Goal: Register for event/course

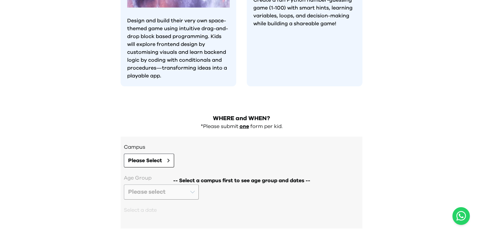
scroll to position [613, 0]
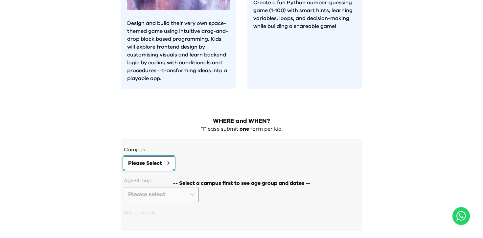
click at [150, 159] on span "Please Select" at bounding box center [145, 163] width 34 height 8
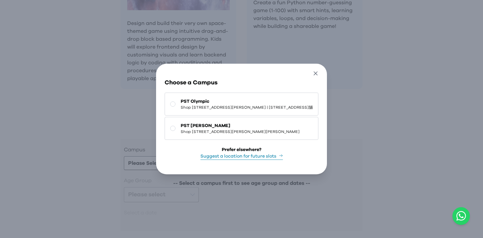
click at [319, 70] on icon "button" at bounding box center [315, 73] width 7 height 7
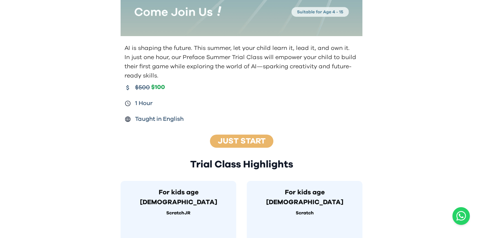
scroll to position [107, 0]
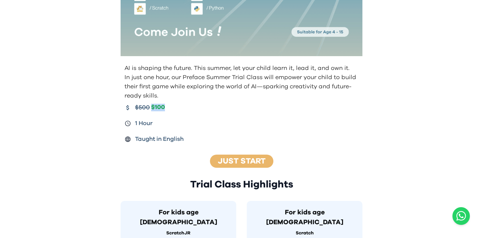
drag, startPoint x: 164, startPoint y: 107, endPoint x: 150, endPoint y: 107, distance: 13.8
click at [150, 107] on div "$500 $100" at bounding box center [150, 107] width 30 height 9
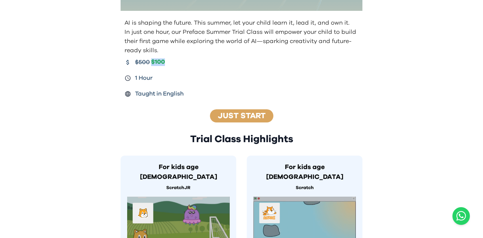
scroll to position [181, 0]
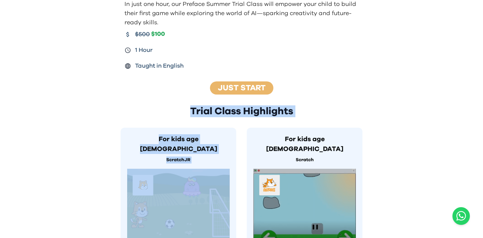
drag, startPoint x: 190, startPoint y: 109, endPoint x: 336, endPoint y: 121, distance: 146.6
click at [291, 113] on h2 "Trial Class Highlights" at bounding box center [242, 111] width 242 height 12
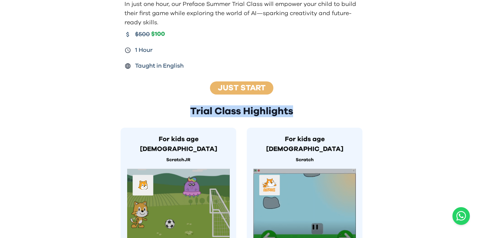
drag, startPoint x: 296, startPoint y: 110, endPoint x: 191, endPoint y: 110, distance: 105.1
click at [191, 110] on h2 "Trial Class Highlights" at bounding box center [242, 111] width 242 height 12
copy h2 "Trial Class Highlights"
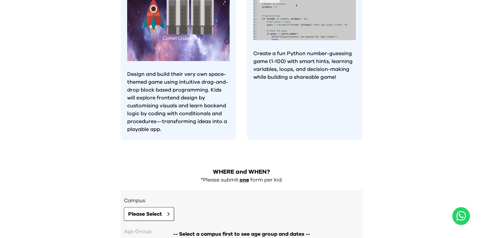
scroll to position [620, 0]
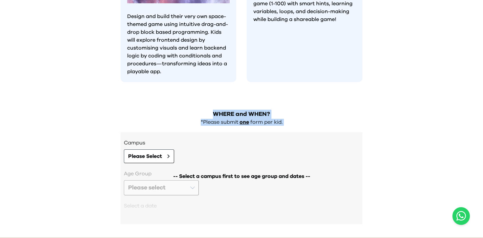
drag, startPoint x: 214, startPoint y: 94, endPoint x: 295, endPoint y: 107, distance: 81.7
click at [295, 107] on div "WHERE and WHEN? *Please submit one form per kid. Campus Please Select -- Select…" at bounding box center [241, 170] width 252 height 134
copy div "WHERE and WHEN? *Please submit one form per kid."
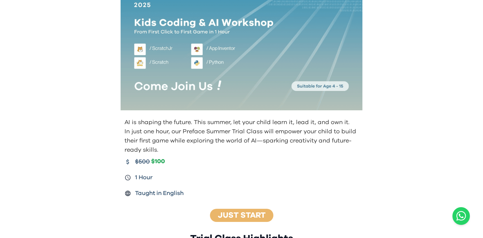
scroll to position [97, 0]
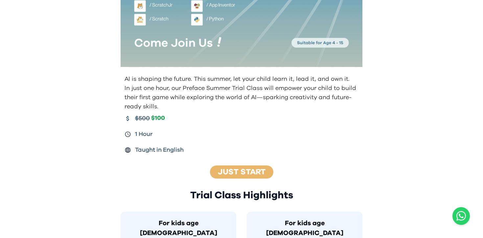
click at [126, 77] on p "AI is shaping the future. This summer, let your child learn it, lead it, and ow…" at bounding box center [241, 79] width 235 height 9
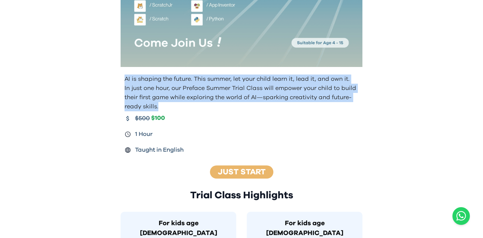
drag, startPoint x: 124, startPoint y: 77, endPoint x: 180, endPoint y: 110, distance: 64.6
click at [180, 110] on div "AI is shaping the future. This summer, let your child learn it, lead it, and ow…" at bounding box center [241, 93] width 237 height 37
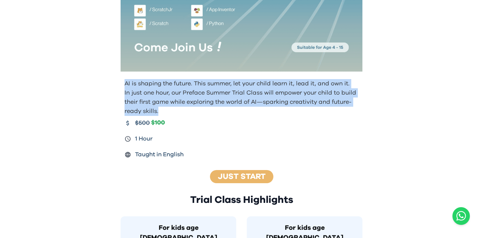
click at [217, 91] on p "In just one hour, our Preface Summer Trial Class will empower your child to bui…" at bounding box center [241, 102] width 235 height 28
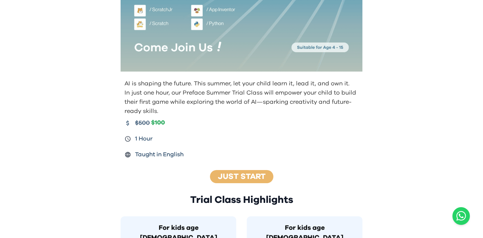
click at [217, 91] on p "In just one hour, our Preface Summer Trial Class will empower your child to bui…" at bounding box center [241, 102] width 235 height 28
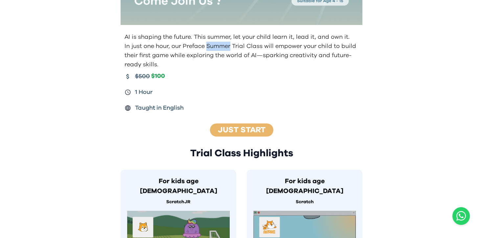
scroll to position [137, 0]
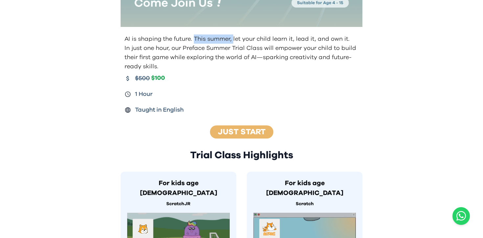
drag, startPoint x: 193, startPoint y: 38, endPoint x: 233, endPoint y: 40, distance: 39.5
click at [233, 40] on p "AI is shaping the future. This summer, let your child learn it, lead it, and ow…" at bounding box center [241, 38] width 235 height 9
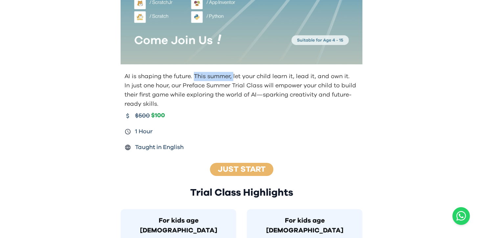
scroll to position [0, 0]
